Goal: Check status

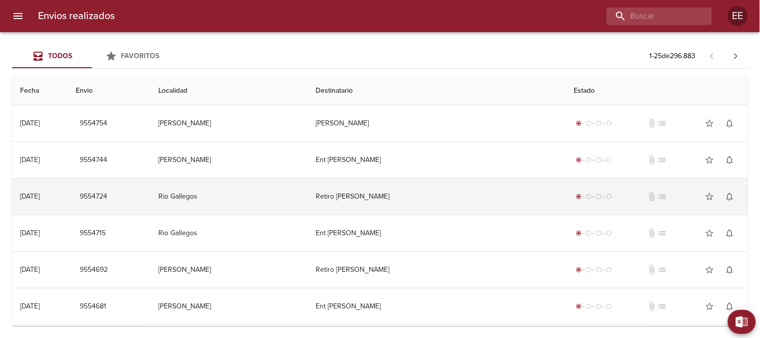
click at [307, 211] on td "Rio Gallegos" at bounding box center [229, 196] width 158 height 36
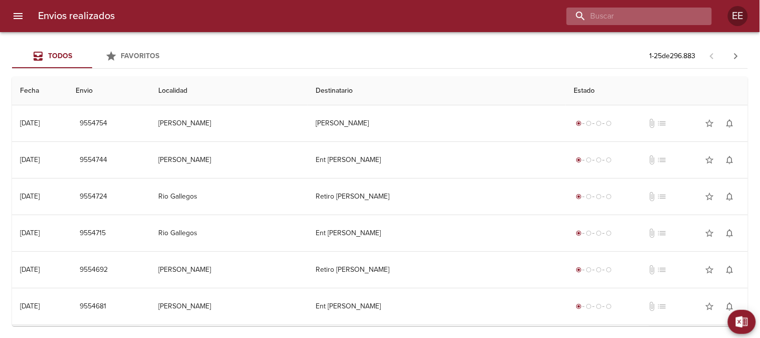
click at [642, 17] on input "buscar" at bounding box center [631, 17] width 128 height 18
paste input "[PERSON_NAME]"
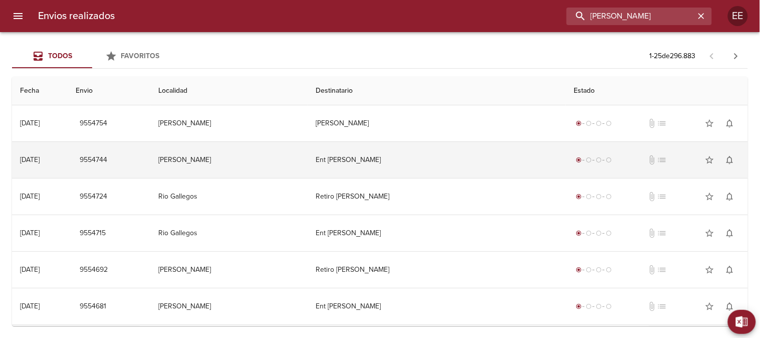
type input "[PERSON_NAME]"
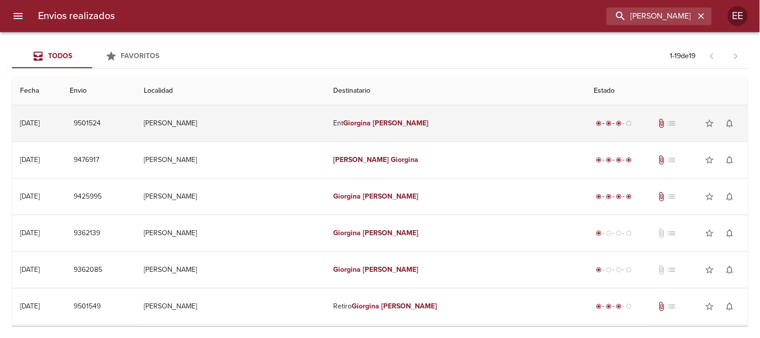
click at [351, 124] on em "Giorgina" at bounding box center [358, 123] width 28 height 9
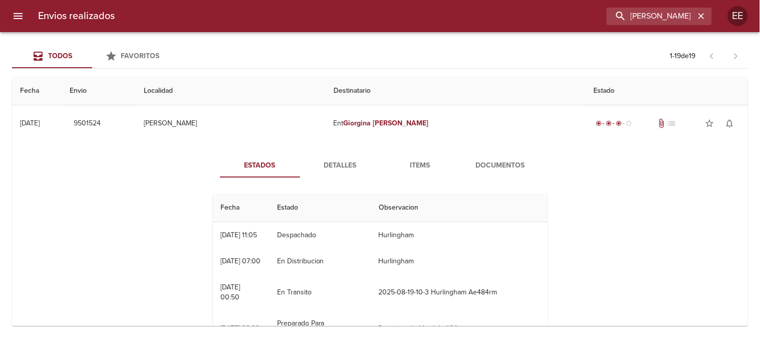
click at [326, 167] on span "Detalles" at bounding box center [340, 165] width 68 height 13
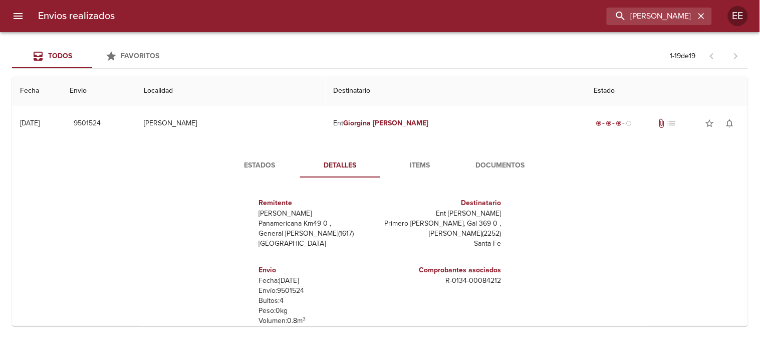
click at [482, 168] on span "Documentos" at bounding box center [501, 165] width 68 height 13
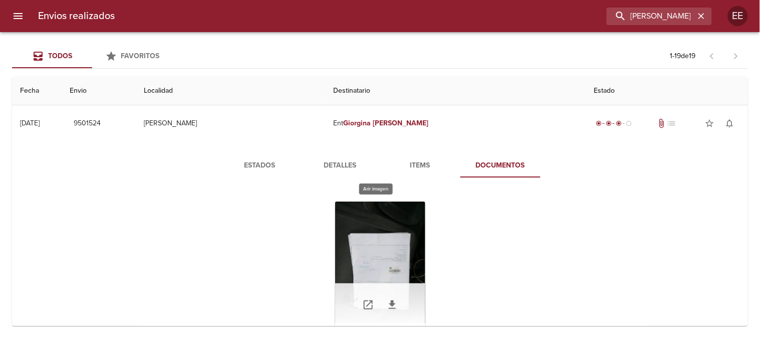
click at [383, 257] on div "Tabla de envíos del cliente" at bounding box center [380, 264] width 90 height 125
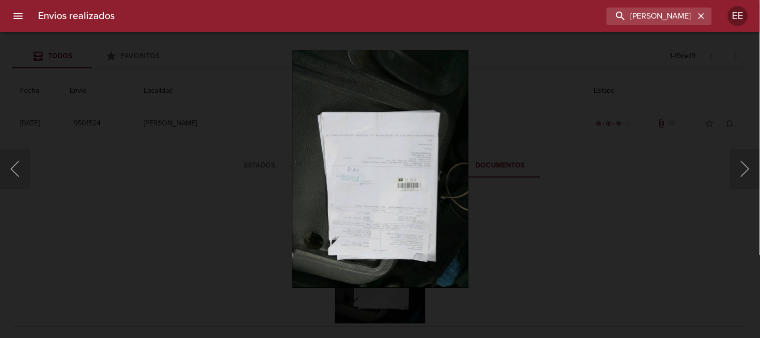
click at [370, 191] on img "Lightbox" at bounding box center [380, 169] width 176 height 238
